Goal: Information Seeking & Learning: Learn about a topic

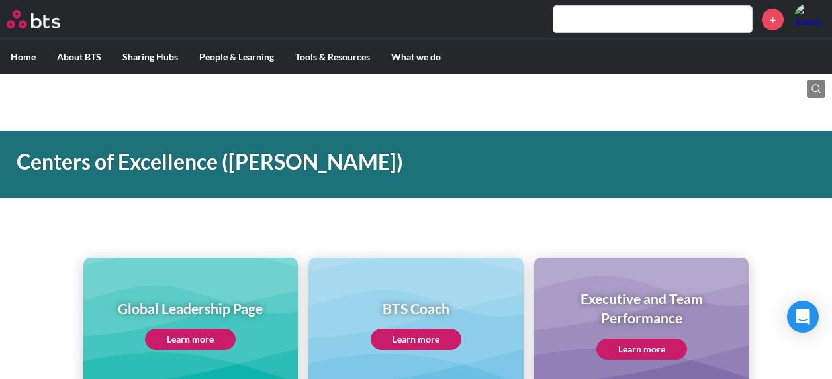
scroll to position [728, 0]
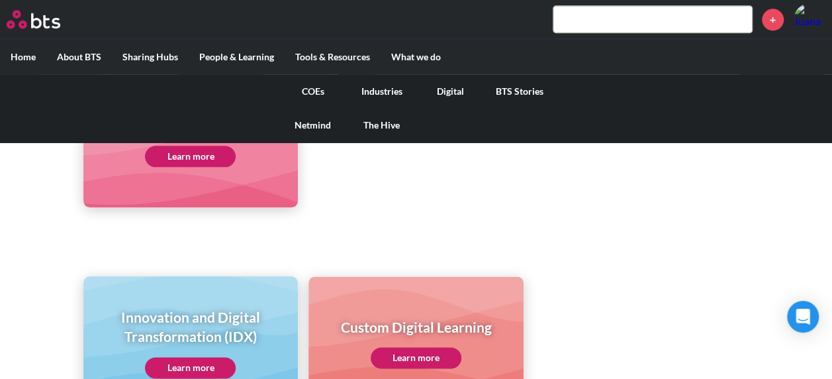
click at [386, 95] on link "Industries" at bounding box center [382, 91] width 69 height 34
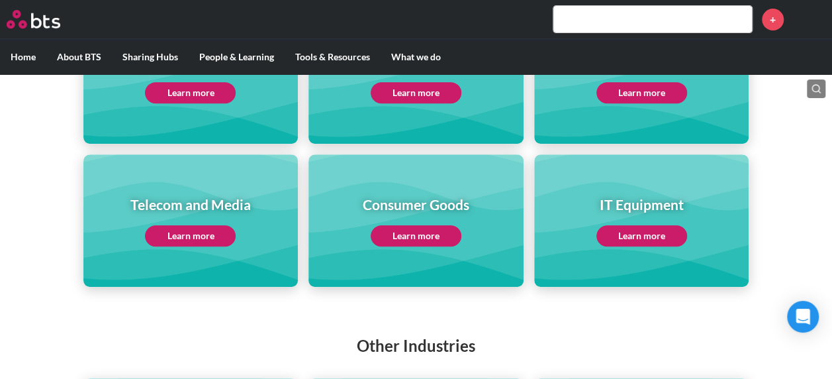
scroll to position [199, 0]
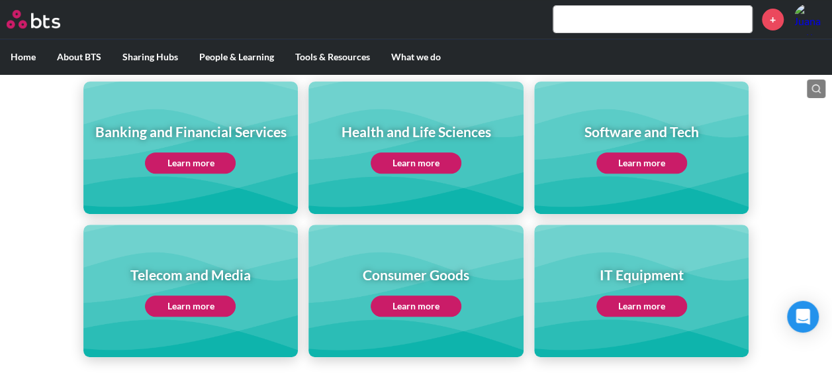
click at [215, 163] on link "Learn more" at bounding box center [190, 162] width 91 height 21
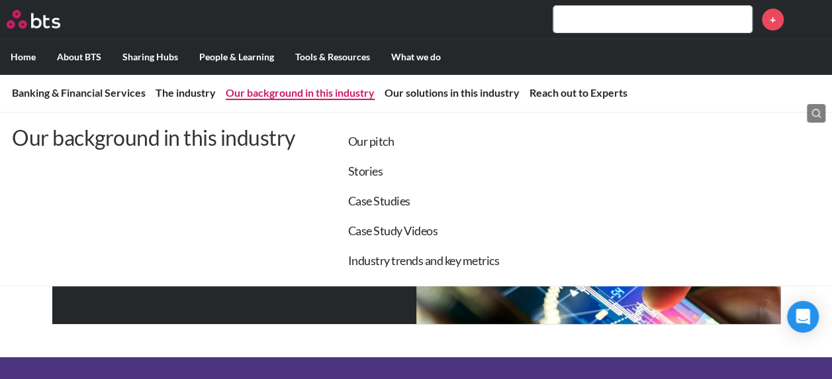
scroll to position [199, 0]
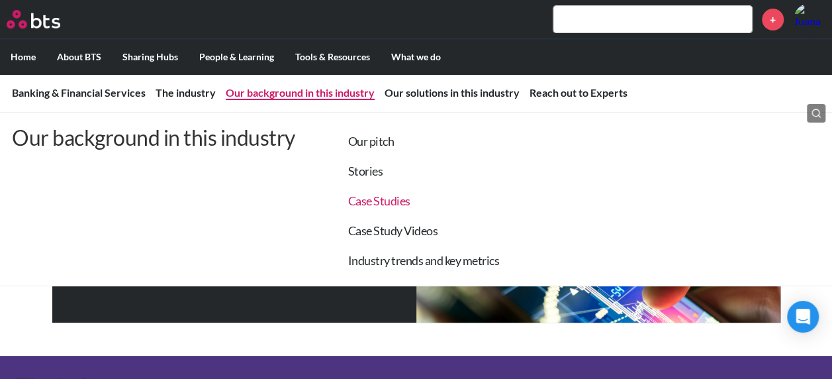
click at [391, 201] on link "Case Studies" at bounding box center [379, 200] width 62 height 15
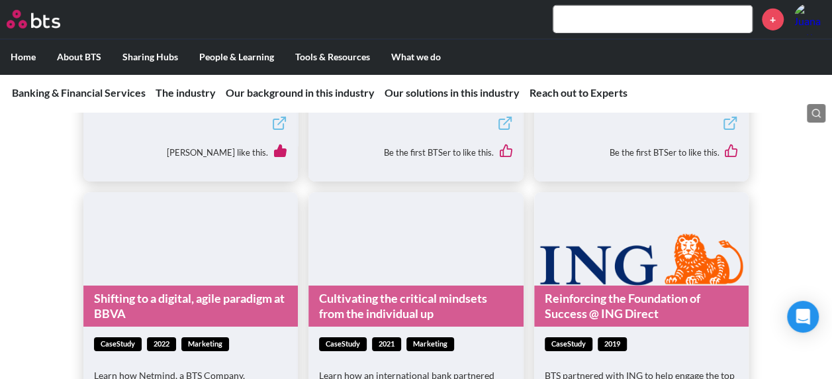
scroll to position [4544, 0]
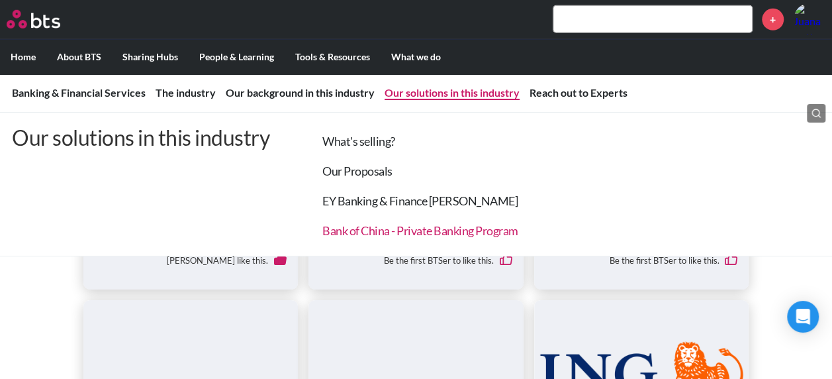
click at [447, 225] on link "Bank of China - Private Banking Program" at bounding box center [420, 230] width 196 height 15
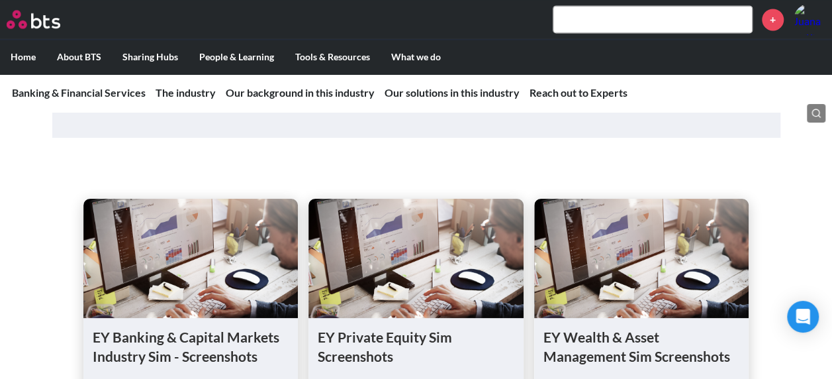
scroll to position [8451, 0]
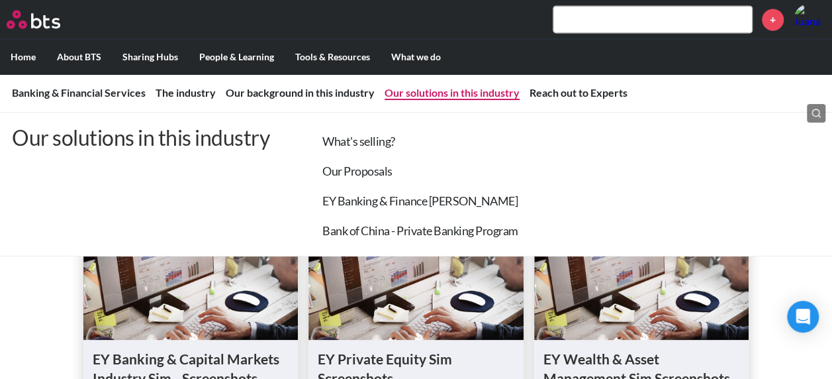
click at [356, 163] on li "Our Proposals" at bounding box center [407, 169] width 222 height 30
click at [365, 173] on link "Our Proposals" at bounding box center [357, 171] width 70 height 15
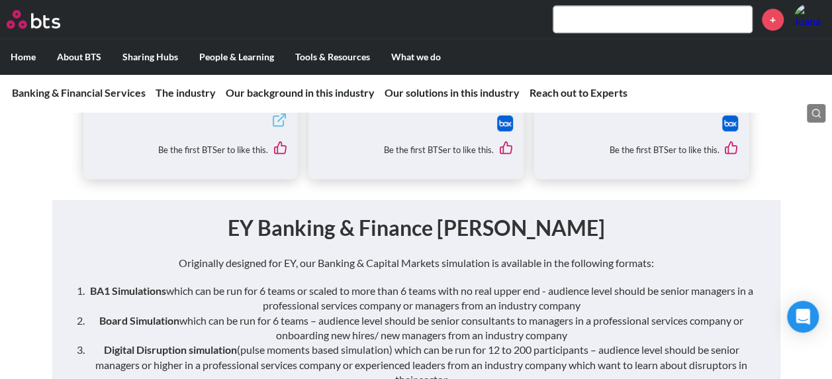
scroll to position [8171, 0]
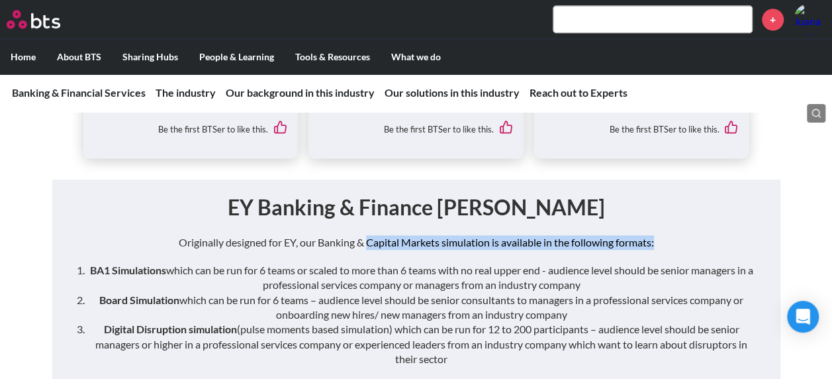
drag, startPoint x: 373, startPoint y: 177, endPoint x: 690, endPoint y: 189, distance: 316.7
click at [690, 235] on p "Originally designed for EY, our Banking & Capital Markets simulation is availab…" at bounding box center [417, 242] width 702 height 15
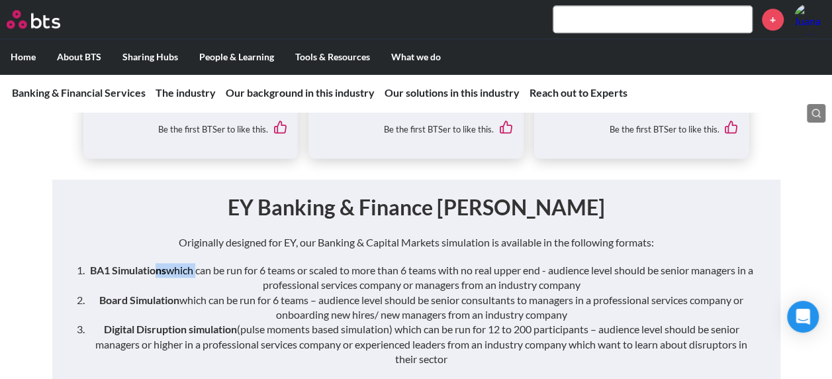
drag, startPoint x: 152, startPoint y: 217, endPoint x: 195, endPoint y: 210, distance: 43.7
click at [195, 263] on li "BA1 Simulations which can be run for 6 teams or scaled to more than 6 teams wit…" at bounding box center [422, 278] width 670 height 30
drag, startPoint x: 195, startPoint y: 210, endPoint x: 219, endPoint y: 213, distance: 24.0
click at [219, 263] on li "BA1 Simulations which can be run for 6 teams or scaled to more than 6 teams wit…" at bounding box center [422, 278] width 670 height 30
drag, startPoint x: 252, startPoint y: 205, endPoint x: 608, endPoint y: 226, distance: 356.9
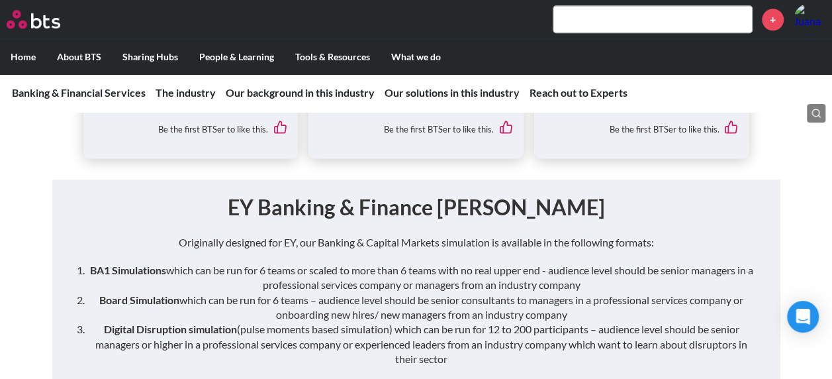
click at [608, 263] on li "BA1 Simulations which can be run for 6 teams or scaled to more than 6 teams wit…" at bounding box center [422, 278] width 670 height 30
drag, startPoint x: 608, startPoint y: 226, endPoint x: 671, endPoint y: 232, distance: 63.8
click at [671, 263] on ol "BA1 Simulations which can be run for 6 teams or scaled to more than 6 teams wit…" at bounding box center [422, 315] width 670 height 104
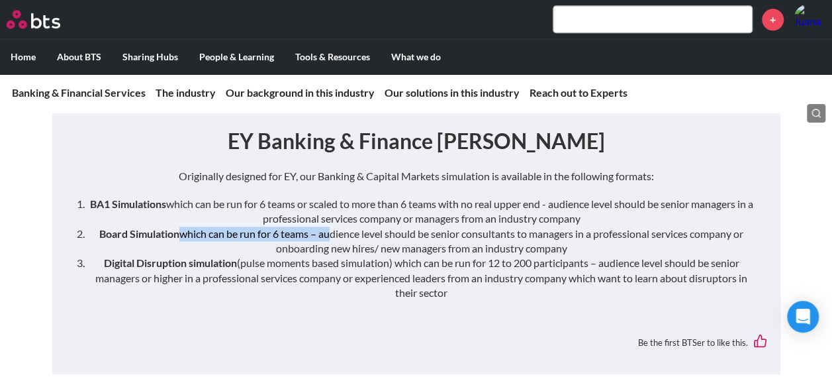
drag, startPoint x: 173, startPoint y: 177, endPoint x: 324, endPoint y: 171, distance: 151.1
click at [324, 226] on li "Board Simulation which can be run for 6 teams – audience level should be senior…" at bounding box center [422, 241] width 670 height 30
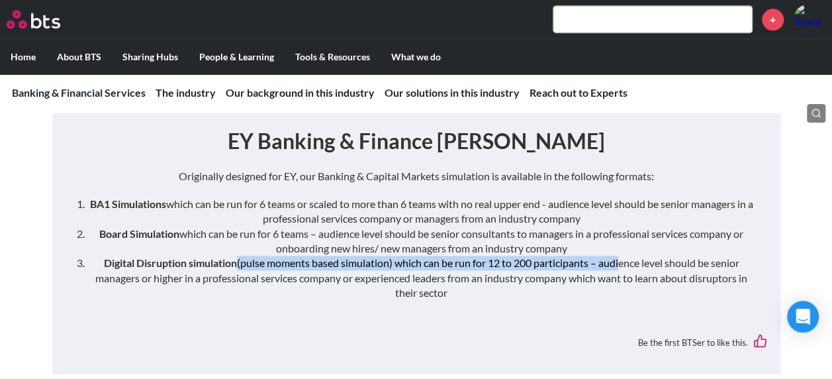
drag, startPoint x: 324, startPoint y: 171, endPoint x: 618, endPoint y: 200, distance: 294.8
click at [618, 256] on li "Digital Disruption simulation (pulse moments based simulation) which can be run…" at bounding box center [422, 278] width 670 height 44
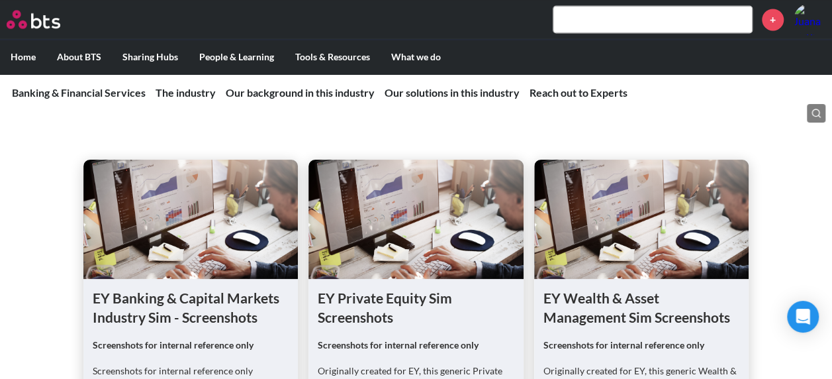
scroll to position [8568, 0]
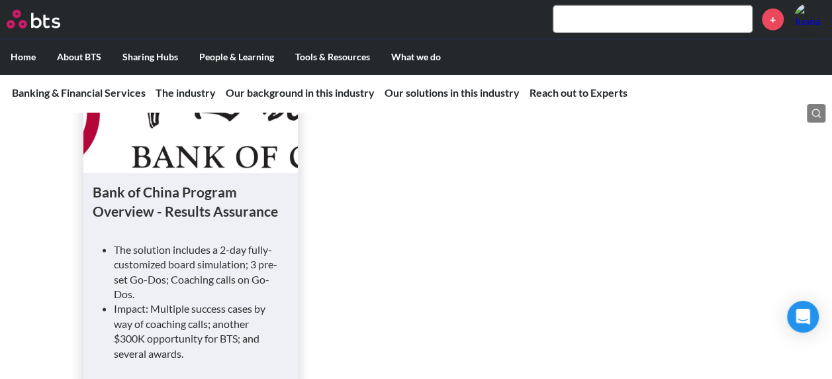
scroll to position [9279, 0]
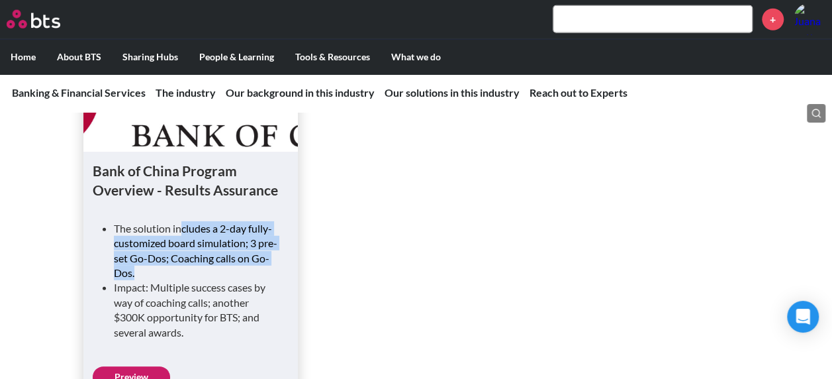
drag, startPoint x: 179, startPoint y: 187, endPoint x: 266, endPoint y: 230, distance: 97.1
click at [266, 230] on li "The solution includes a 2-day fully-customized board simulation; 3 pre-set Go-D…" at bounding box center [196, 251] width 165 height 60
drag, startPoint x: 89, startPoint y: 10, endPoint x: 375, endPoint y: 166, distance: 325.6
click at [375, 166] on ul "Bank of China Program Overview - Results Assurance The solution includes a 2-da…" at bounding box center [416, 228] width 666 height 392
